Goal: Navigation & Orientation: Find specific page/section

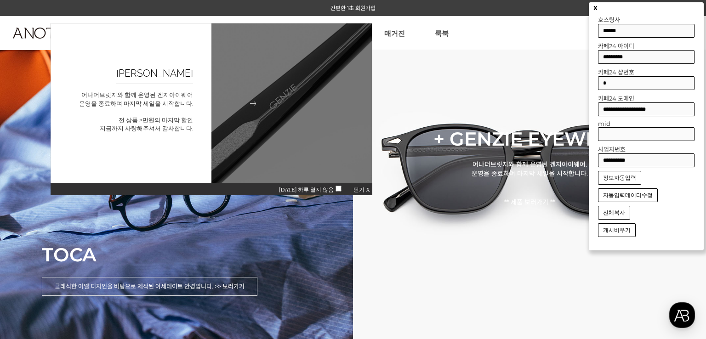
click at [162, 96] on p "어나더브릿지와 함께 운영된 겐지아이웨어 운영을 종료하며 마지막 세일을 시작합니다. 전 상품 2만원의 마지막 할인 지금까지 사랑해주셔서 감사합니…" at bounding box center [136, 90] width 114 height 9
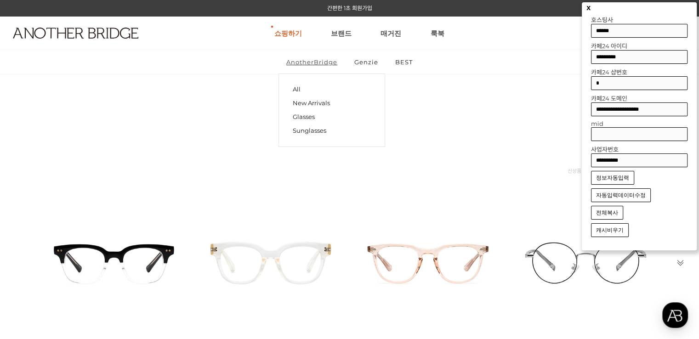
click at [324, 66] on link "AnotherBridge" at bounding box center [312, 62] width 67 height 24
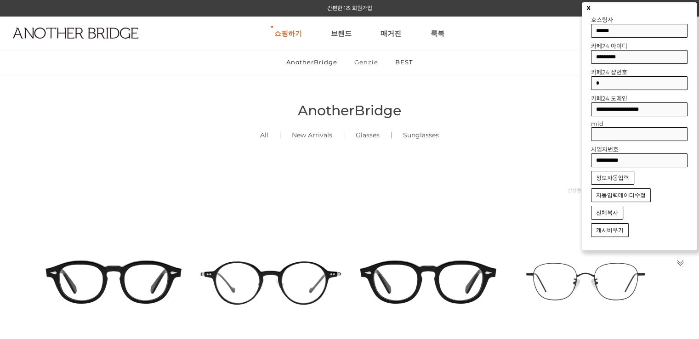
click at [372, 58] on link "Genzie" at bounding box center [367, 62] width 40 height 24
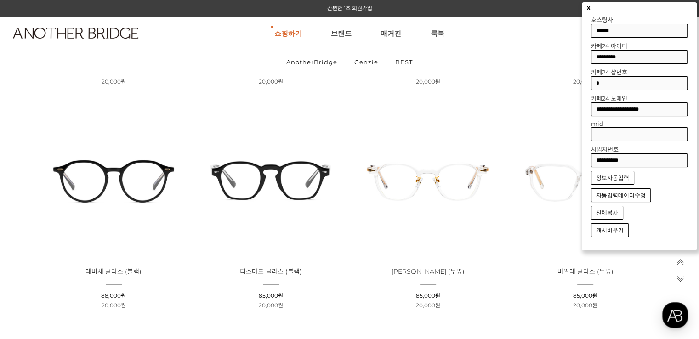
scroll to position [1287, 0]
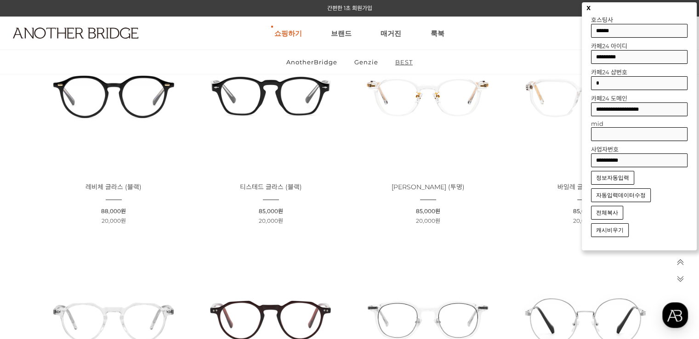
click at [403, 59] on link "BEST" at bounding box center [403, 62] width 33 height 24
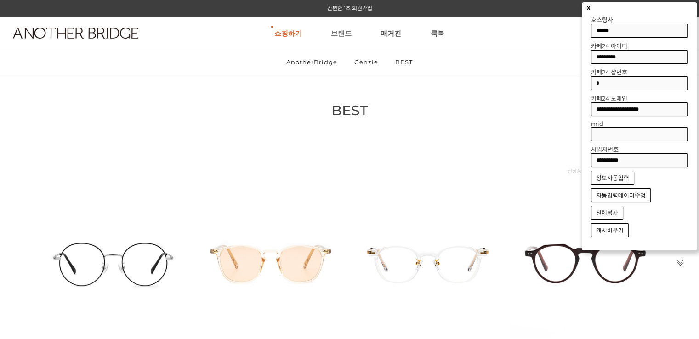
drag, startPoint x: 0, startPoint y: 0, endPoint x: 335, endPoint y: 28, distance: 335.8
click at [335, 28] on link "브랜드" at bounding box center [341, 33] width 21 height 33
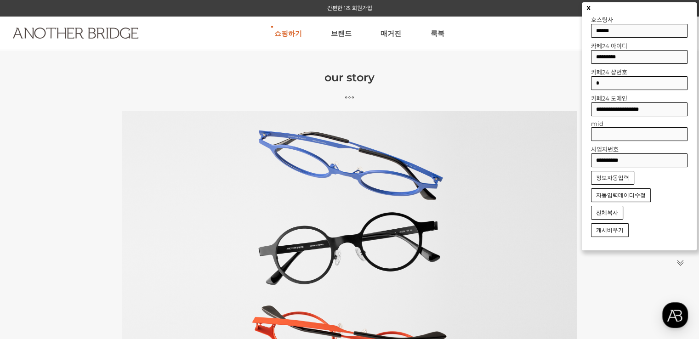
click at [94, 29] on img at bounding box center [75, 33] width 125 height 11
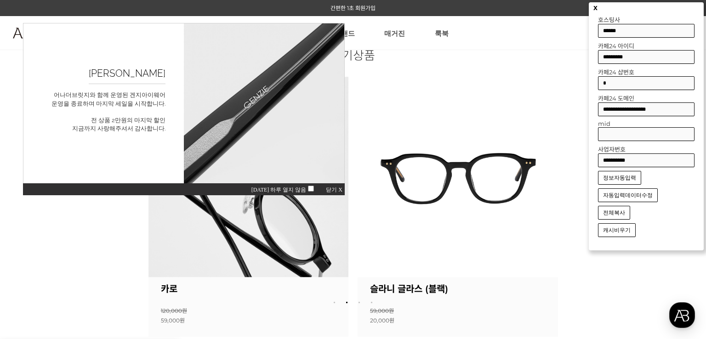
click at [334, 187] on span "닫기 X" at bounding box center [334, 190] width 17 height 6
